Goal: Information Seeking & Learning: Learn about a topic

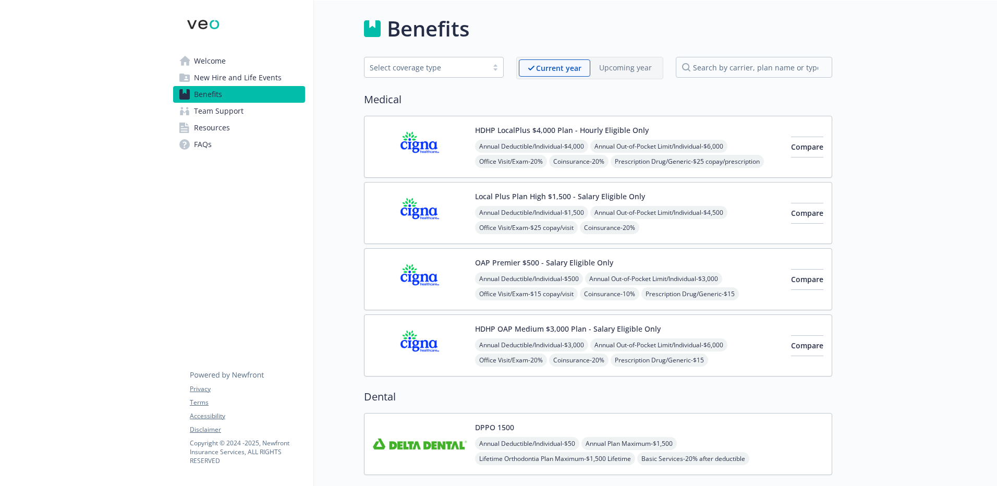
click at [426, 148] on img at bounding box center [420, 147] width 94 height 44
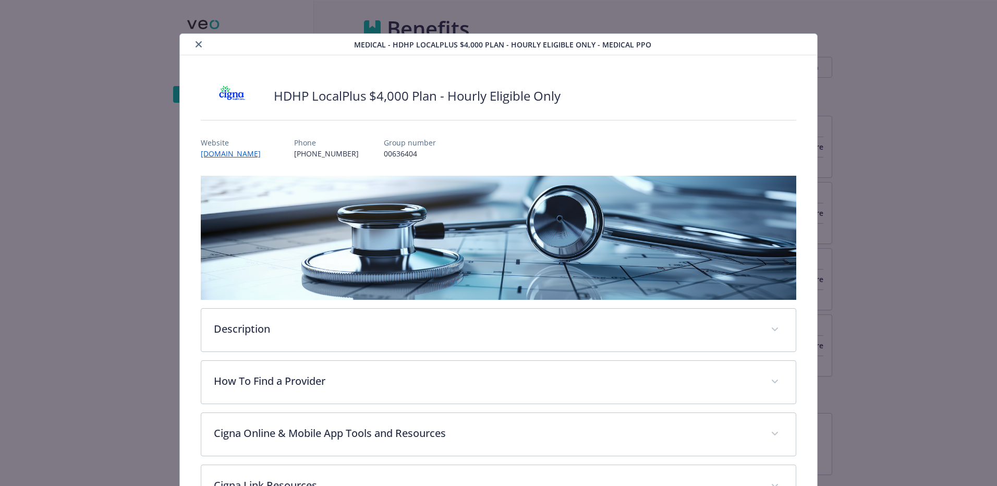
click at [200, 43] on icon "close" at bounding box center [199, 44] width 6 height 6
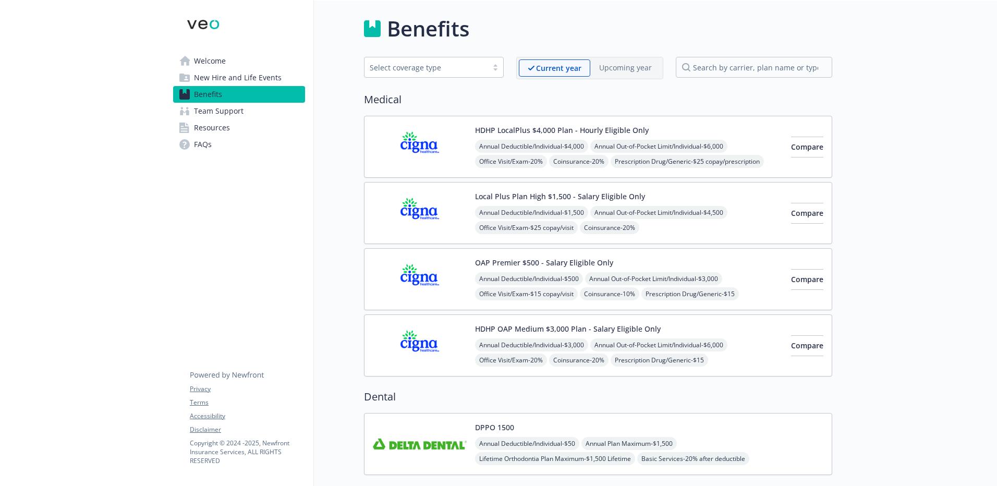
click at [423, 149] on img at bounding box center [420, 147] width 94 height 44
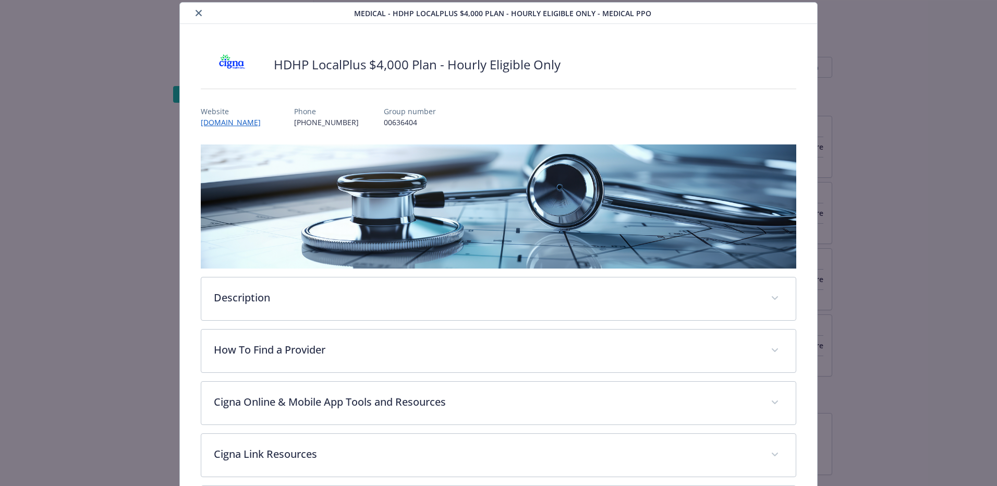
scroll to position [136, 0]
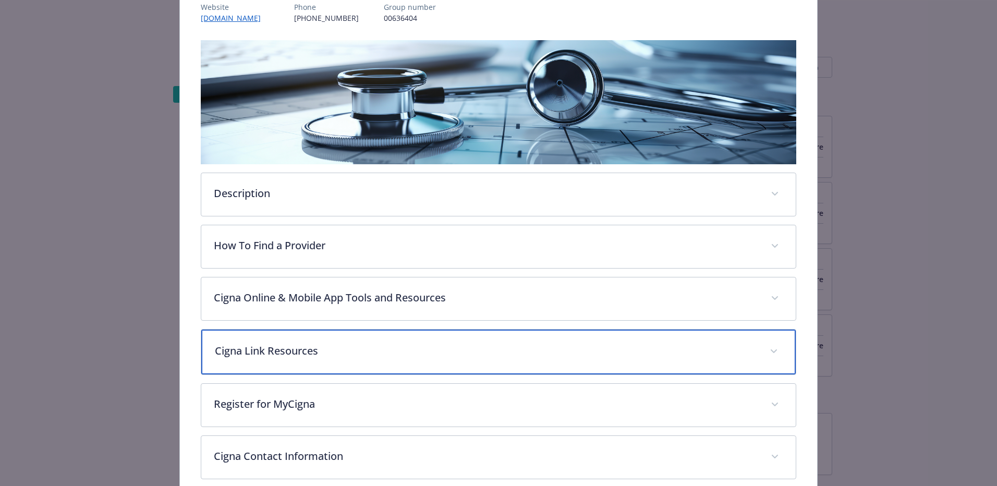
click at [272, 362] on div "Cigna Link Resources" at bounding box center [498, 352] width 595 height 45
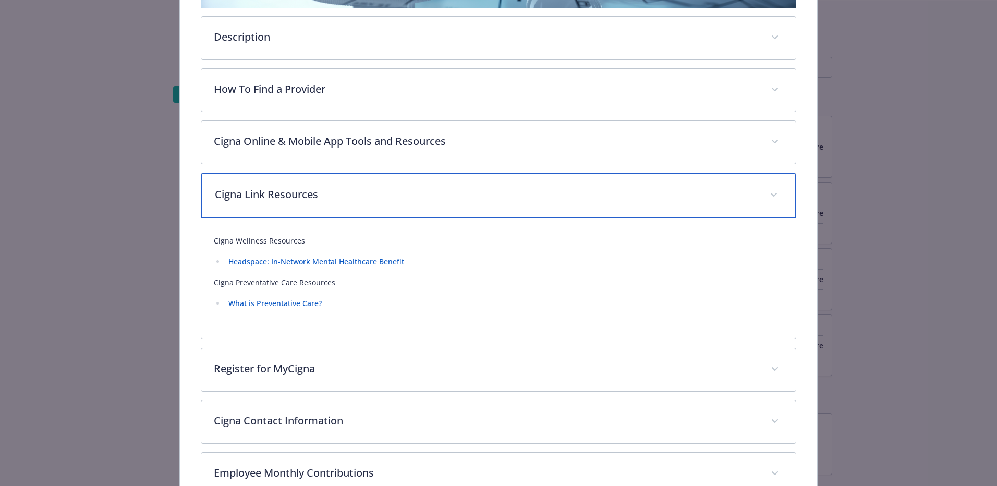
scroll to position [396, 0]
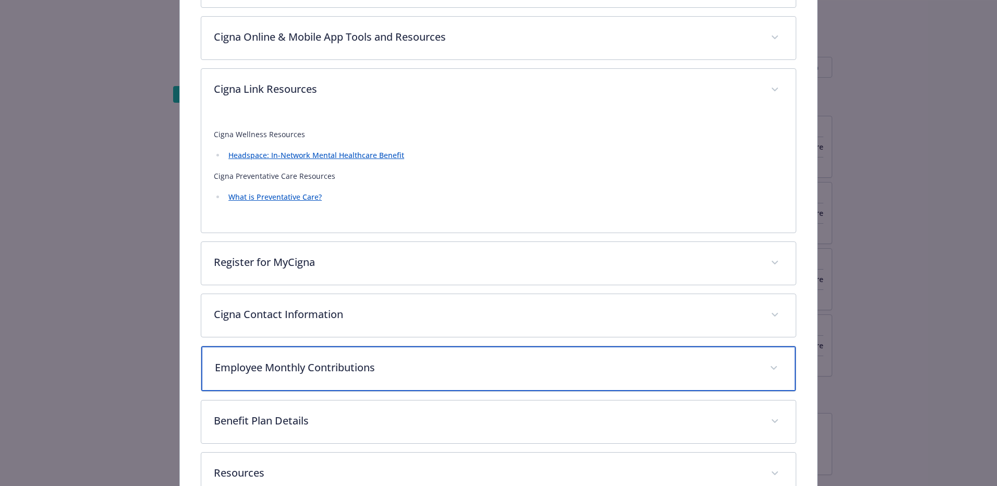
click at [283, 370] on p "Employee Monthly Contributions" at bounding box center [486, 368] width 542 height 16
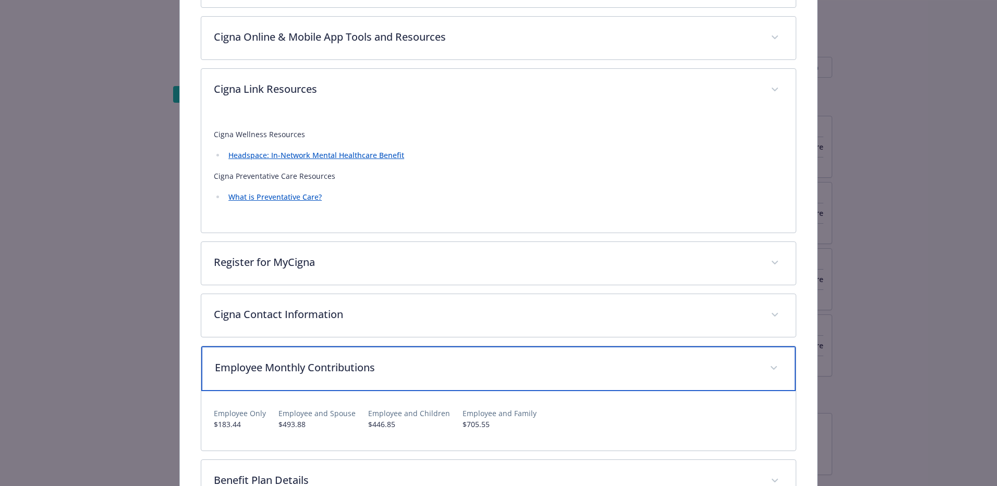
scroll to position [501, 0]
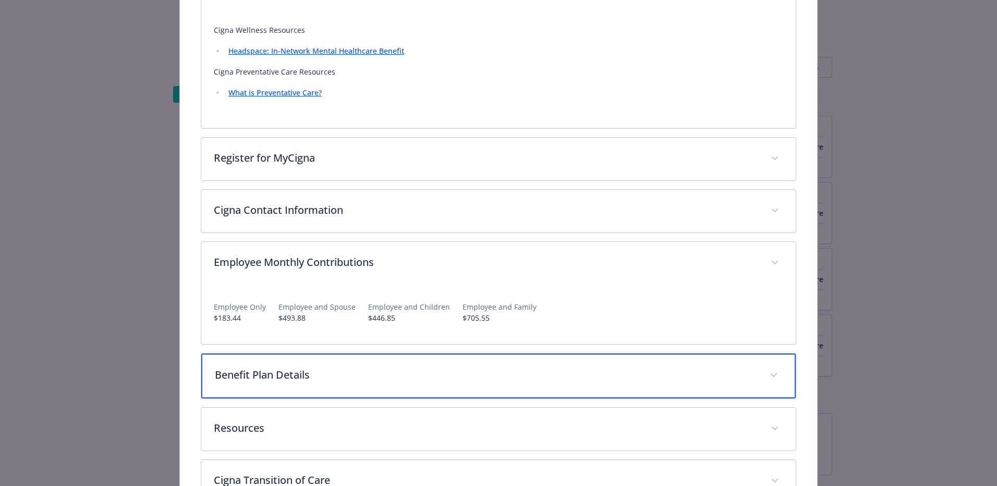
click at [283, 376] on p "Benefit Plan Details" at bounding box center [486, 375] width 542 height 16
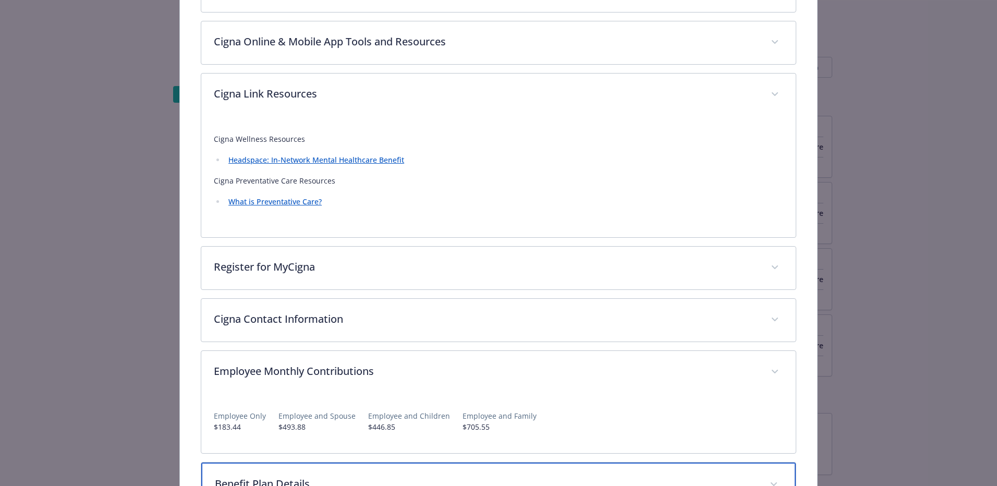
scroll to position [27, 0]
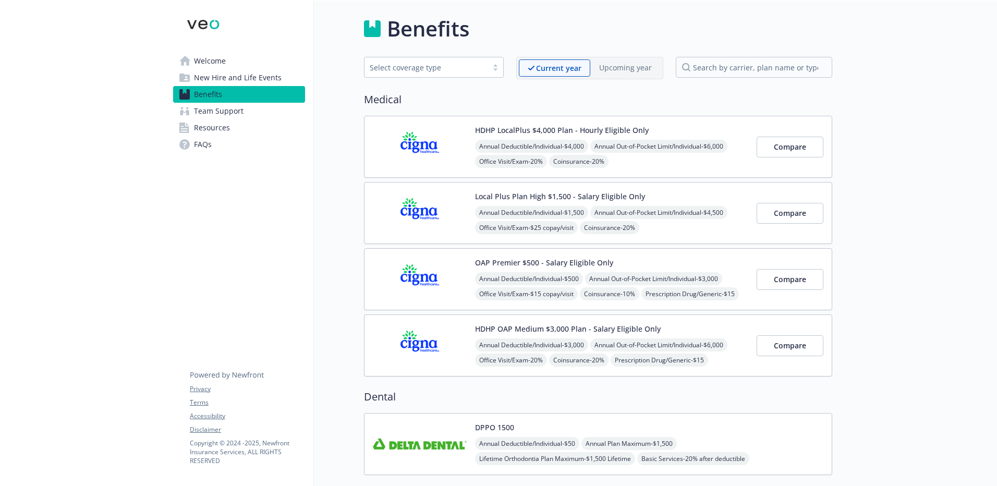
click at [423, 147] on img at bounding box center [420, 147] width 94 height 44
